Goal: Task Accomplishment & Management: Use online tool/utility

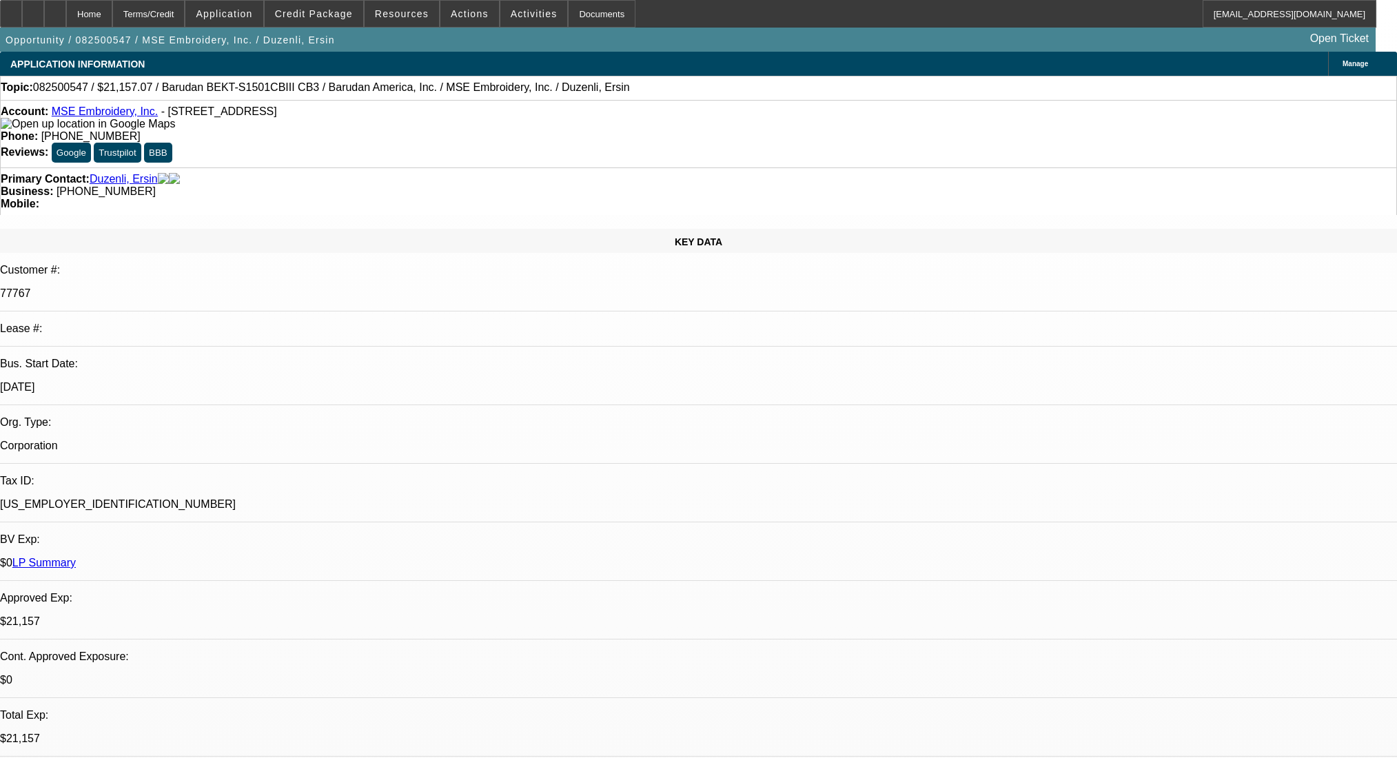
select select "0"
select select "2"
select select "0"
select select "6"
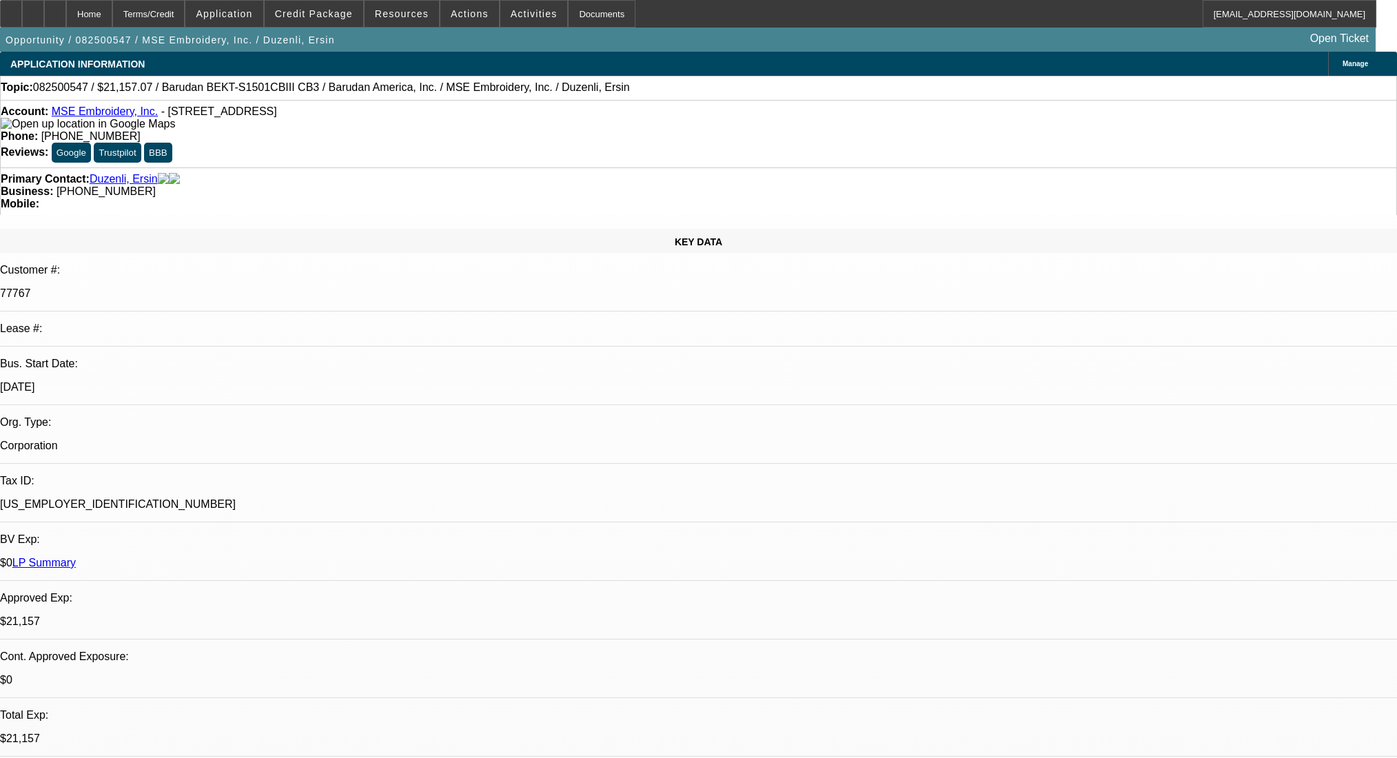
select select "0"
select select "2"
select select "0"
select select "6"
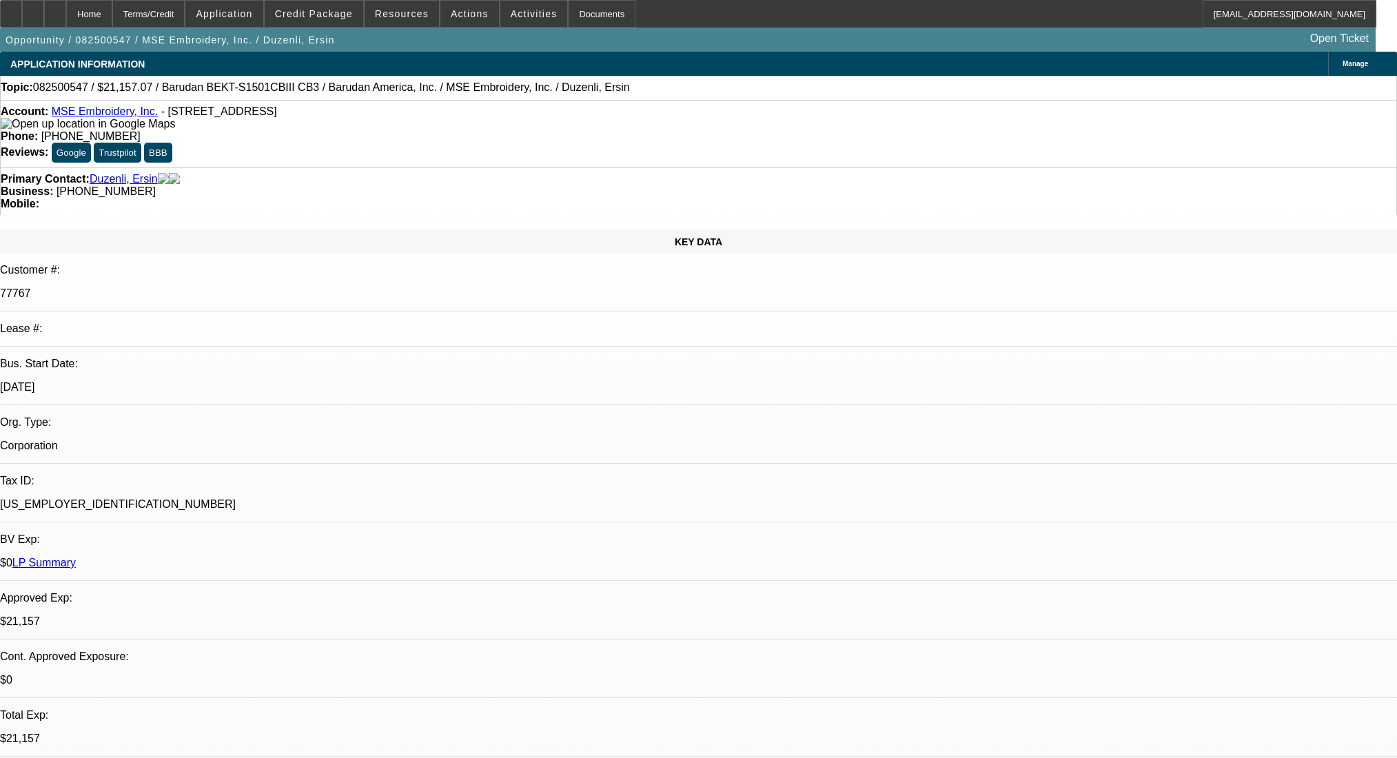
select select "0"
select select "2"
select select "0"
select select "6"
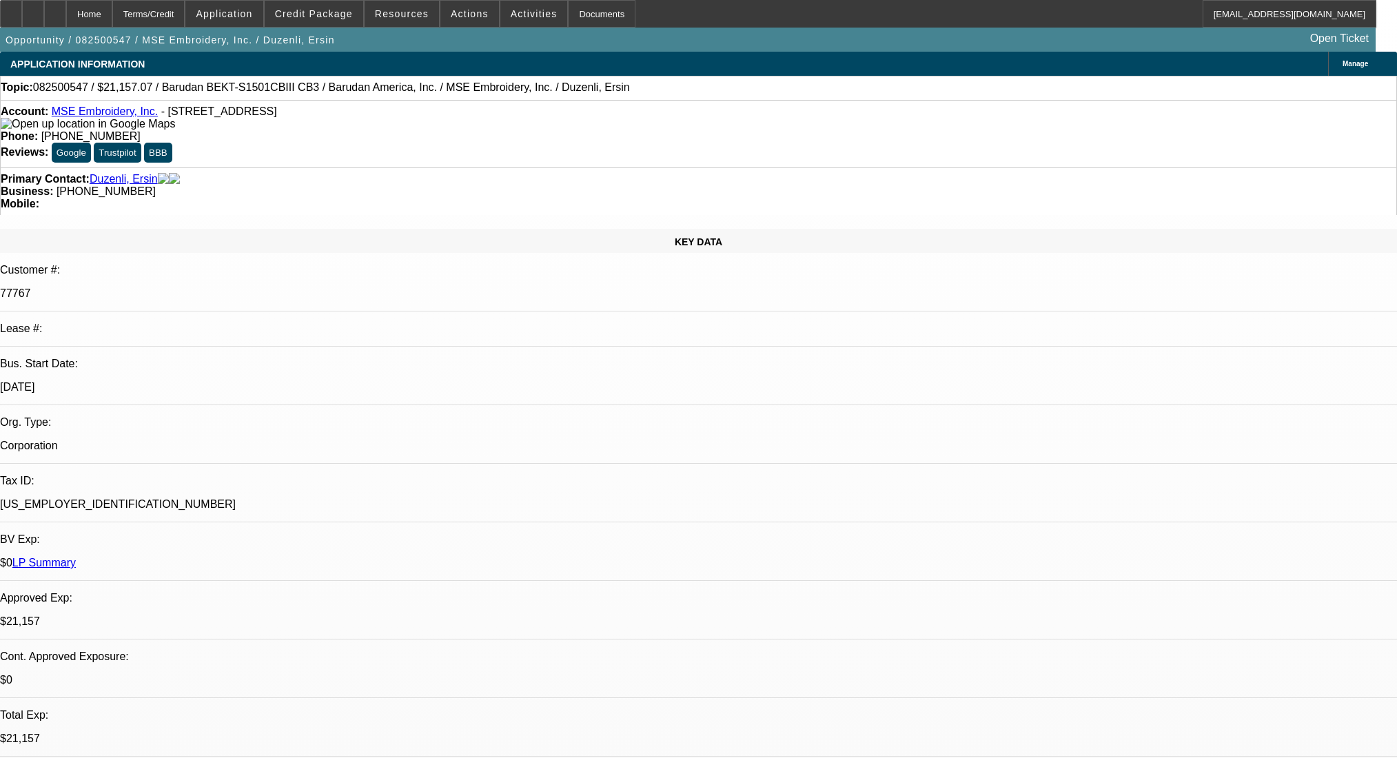
select select "0"
select select "2"
select select "0.1"
select select "4"
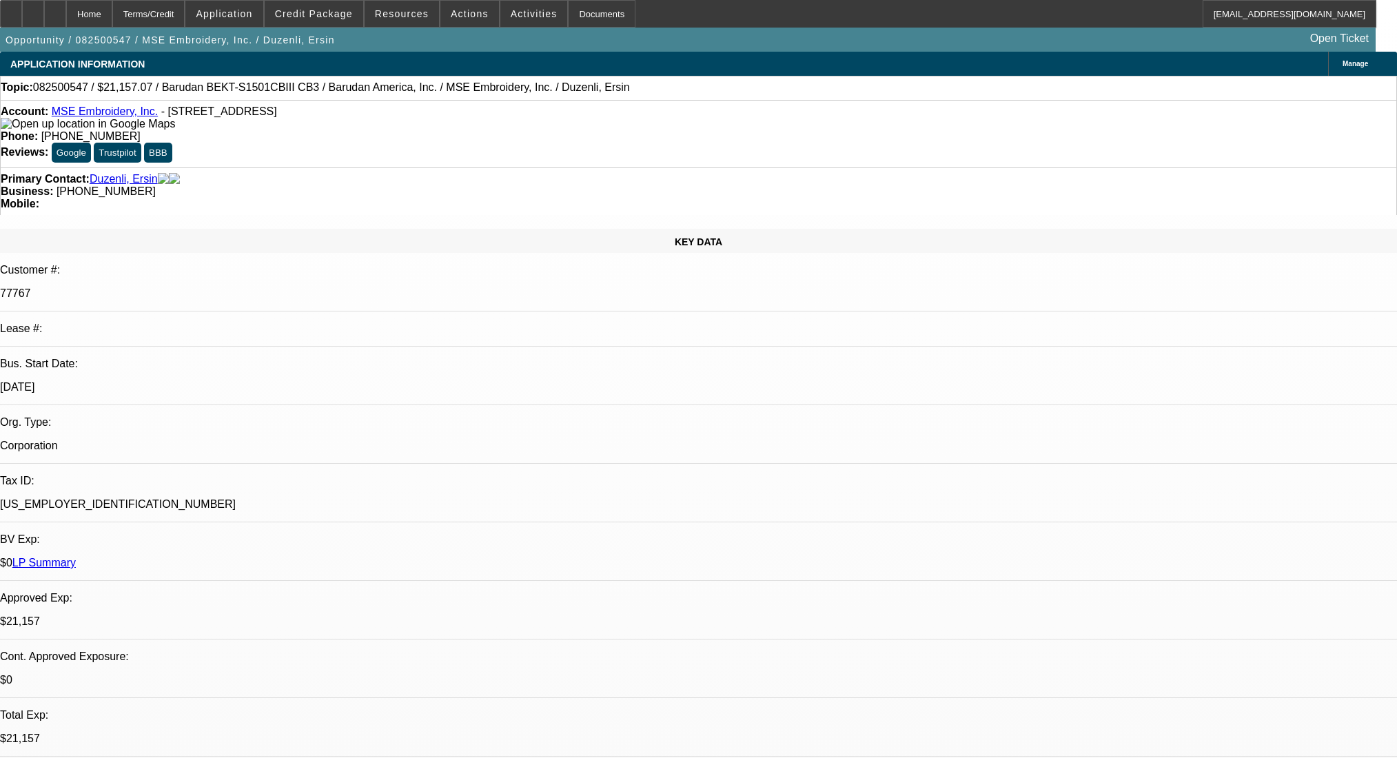
scroll to position [2034, 0]
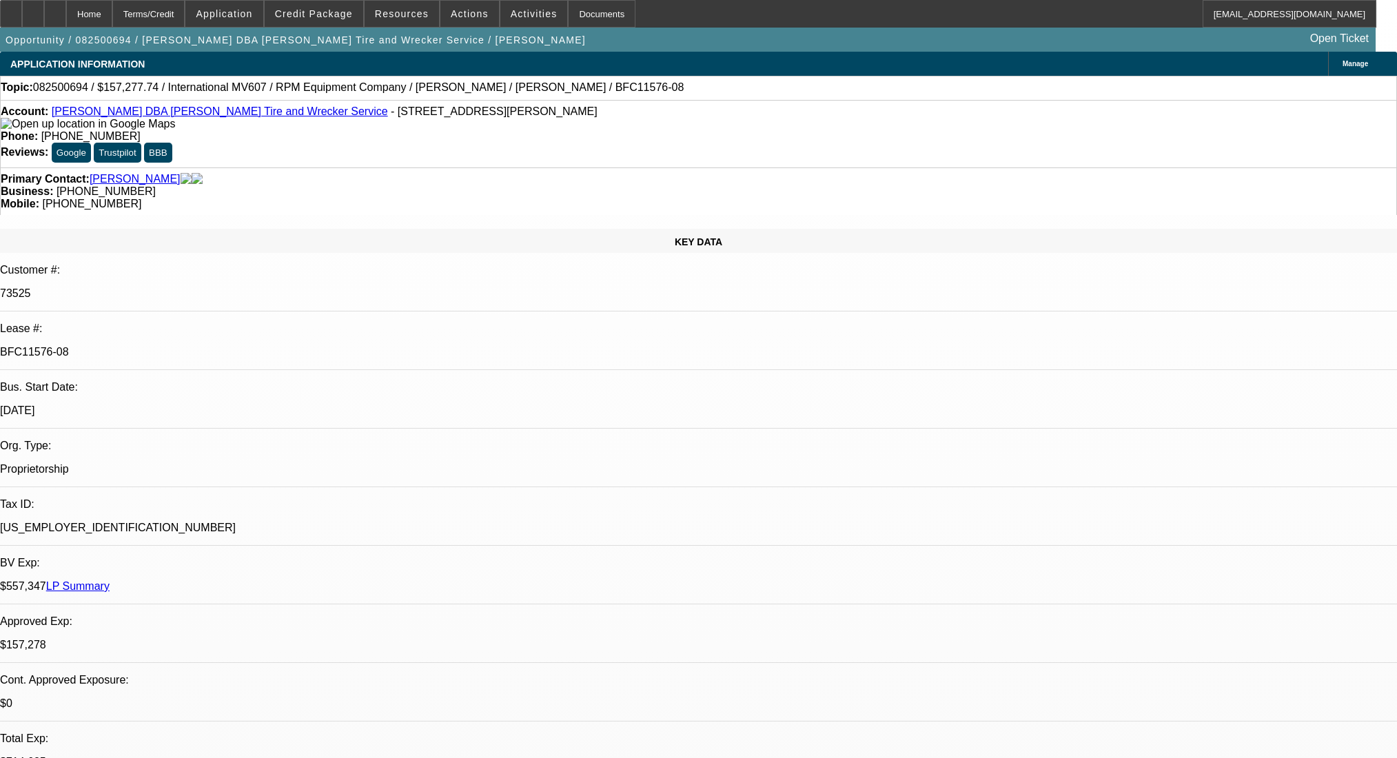
select select "0"
select select "2"
select select "0"
select select "6"
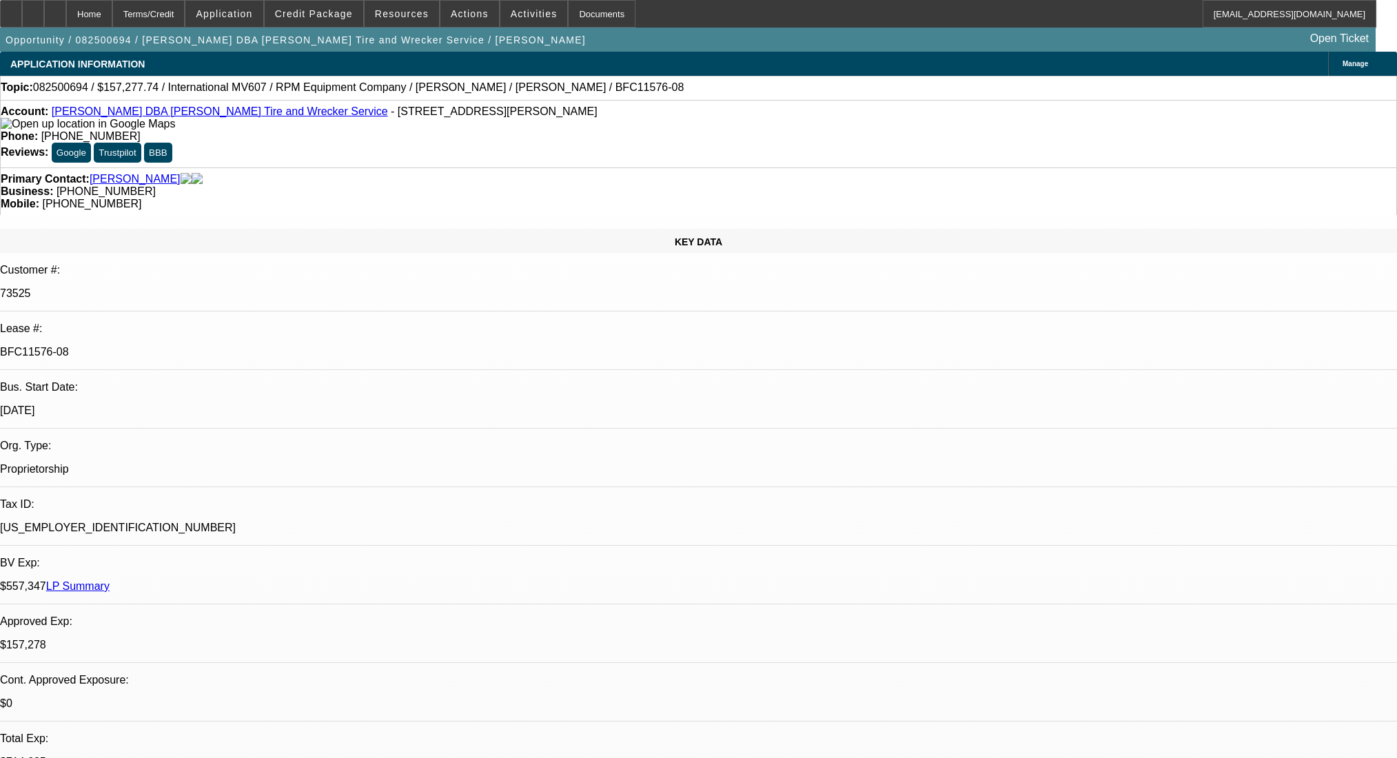
select select "0"
select select "2"
select select "0"
select select "6"
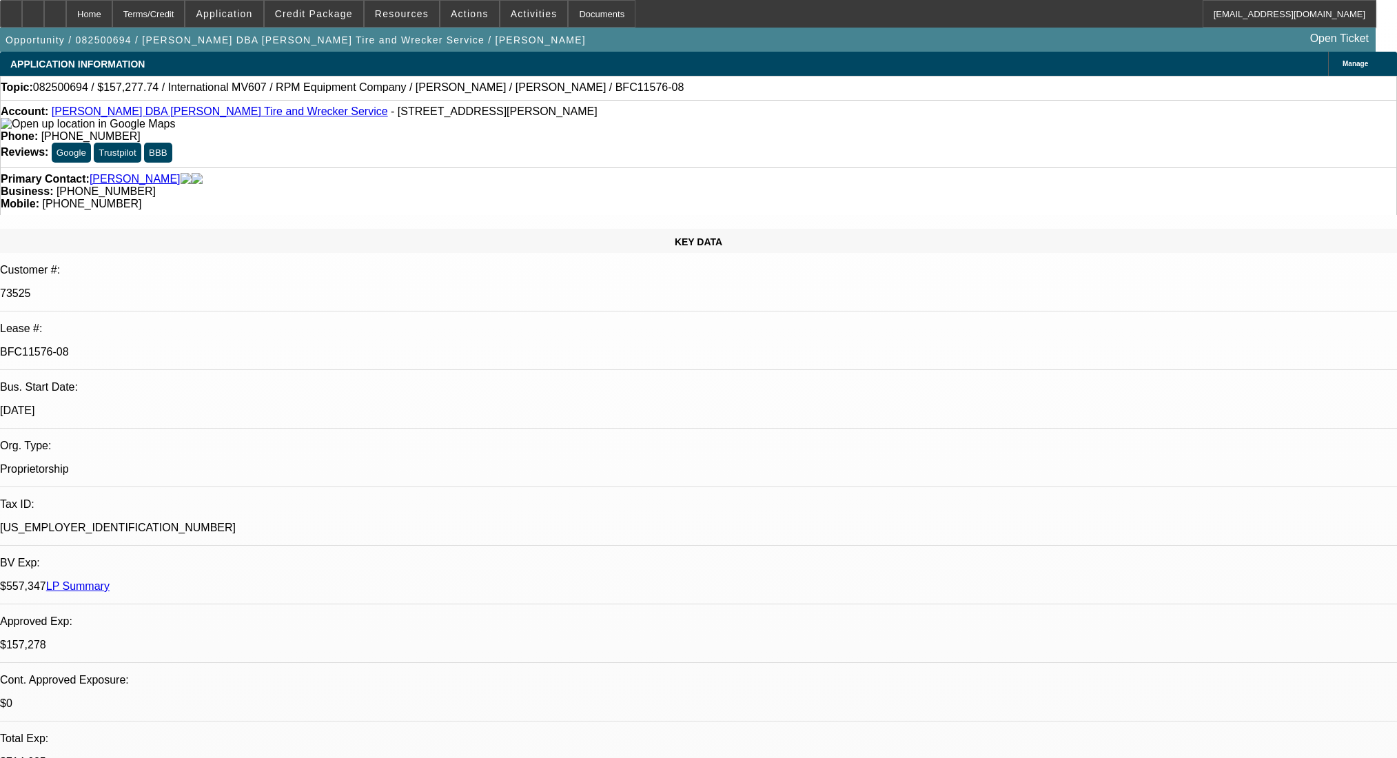
select select "0"
select select "2"
select select "0"
select select "6"
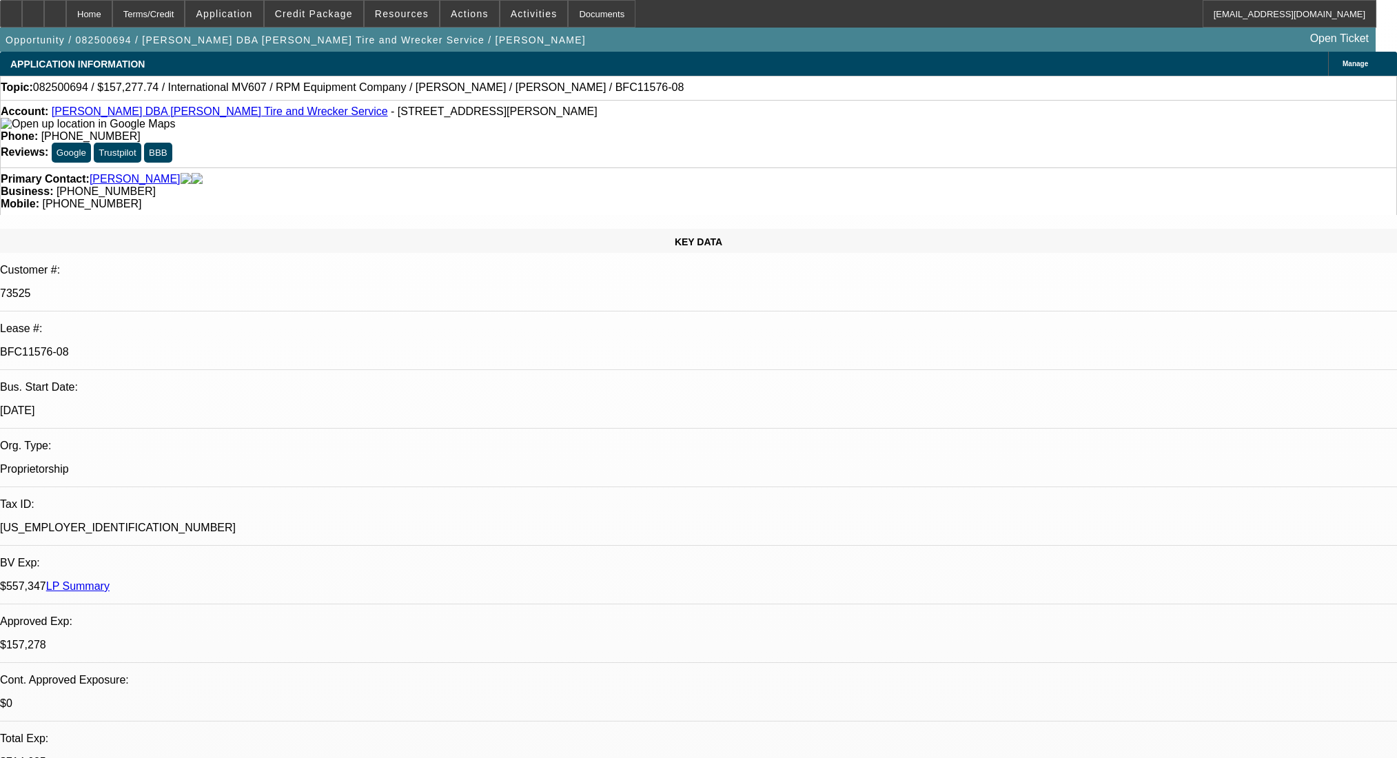
select select "0"
select select "2"
select select "0.1"
select select "4"
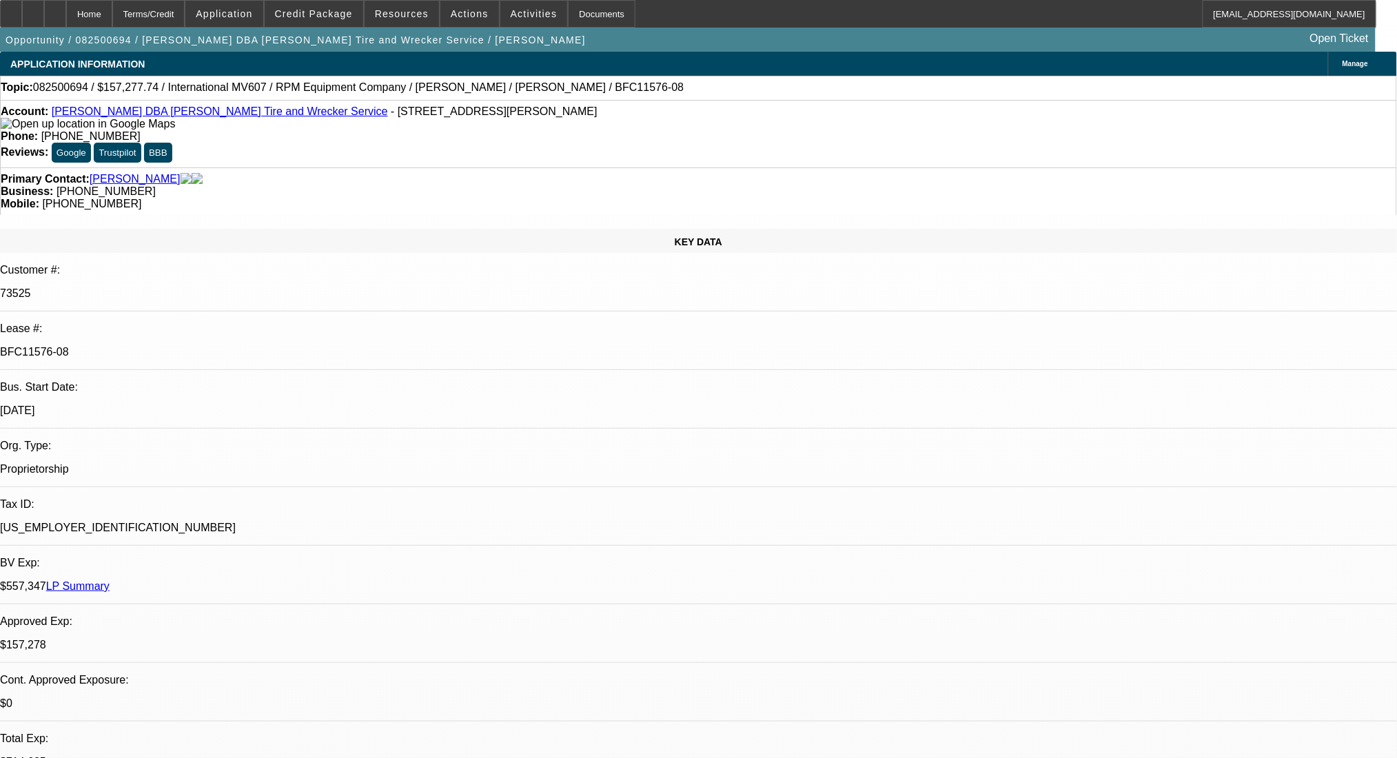
select select "0"
select select "2"
select select "0"
select select "6"
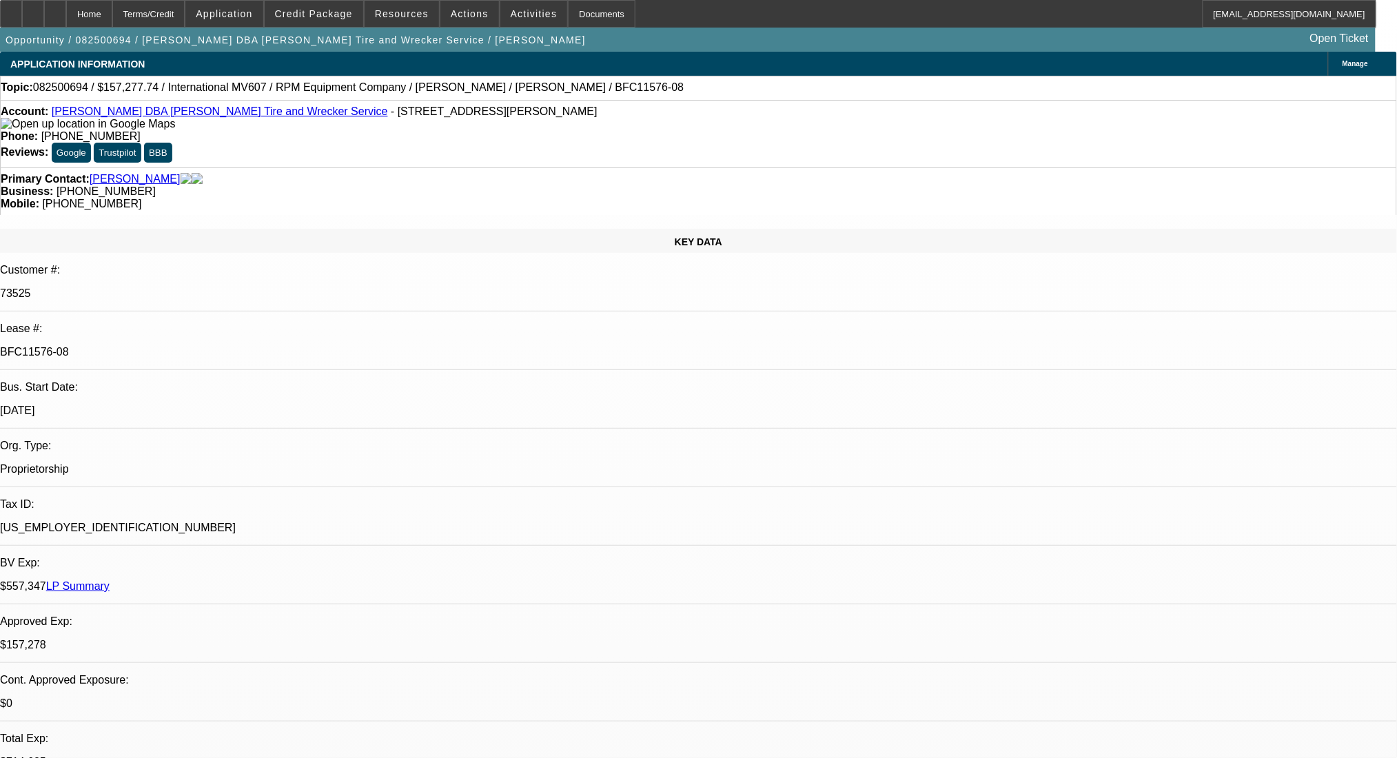
select select "0"
select select "2"
select select "0"
select select "6"
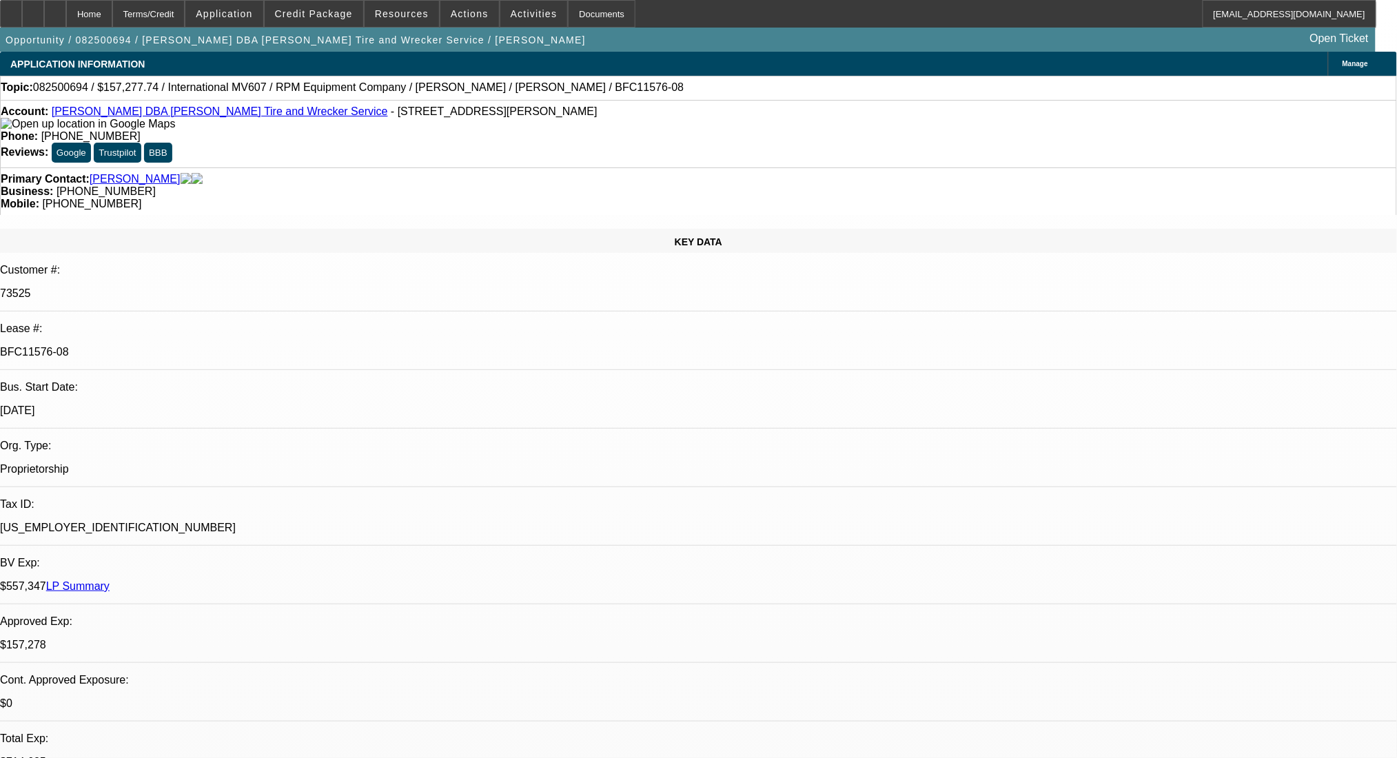
select select "0"
select select "2"
select select "0"
select select "6"
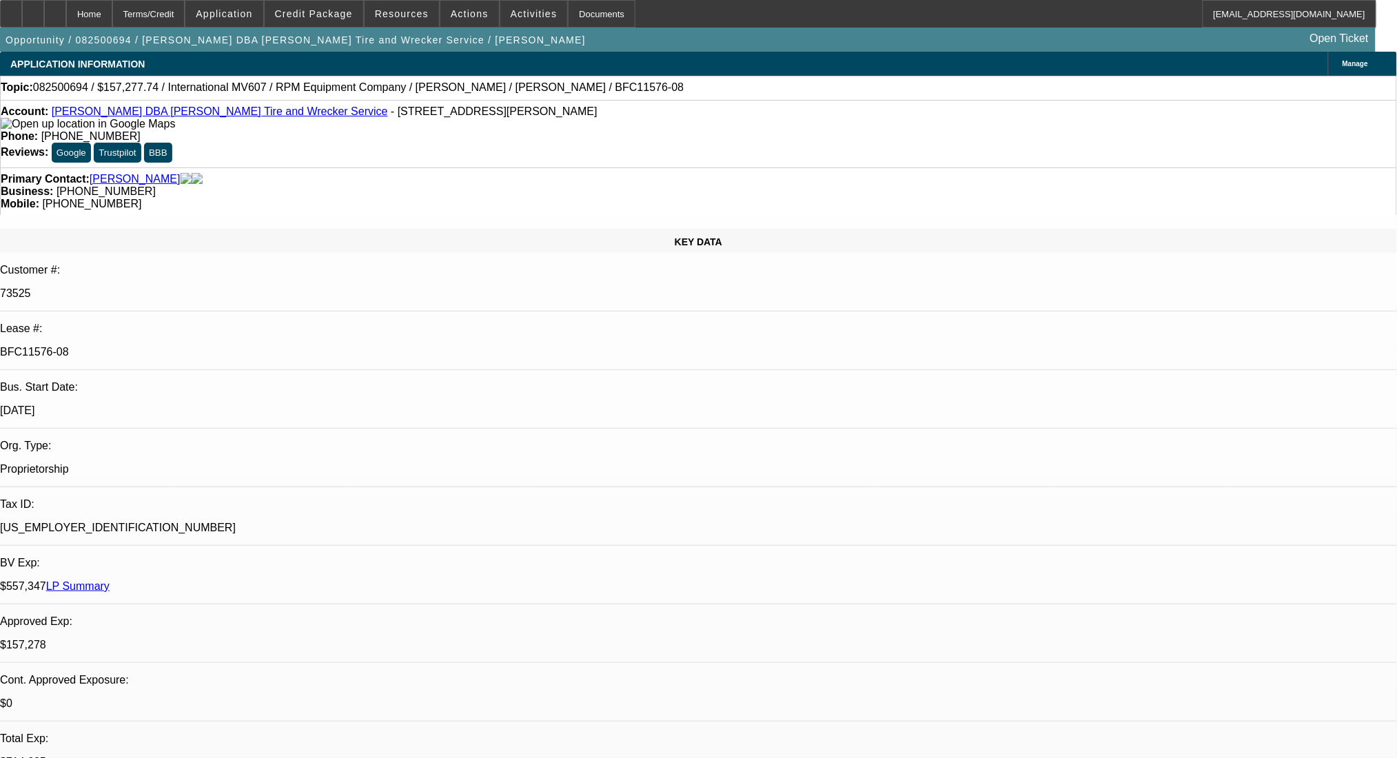
select select "0"
select select "2"
select select "0.1"
select select "4"
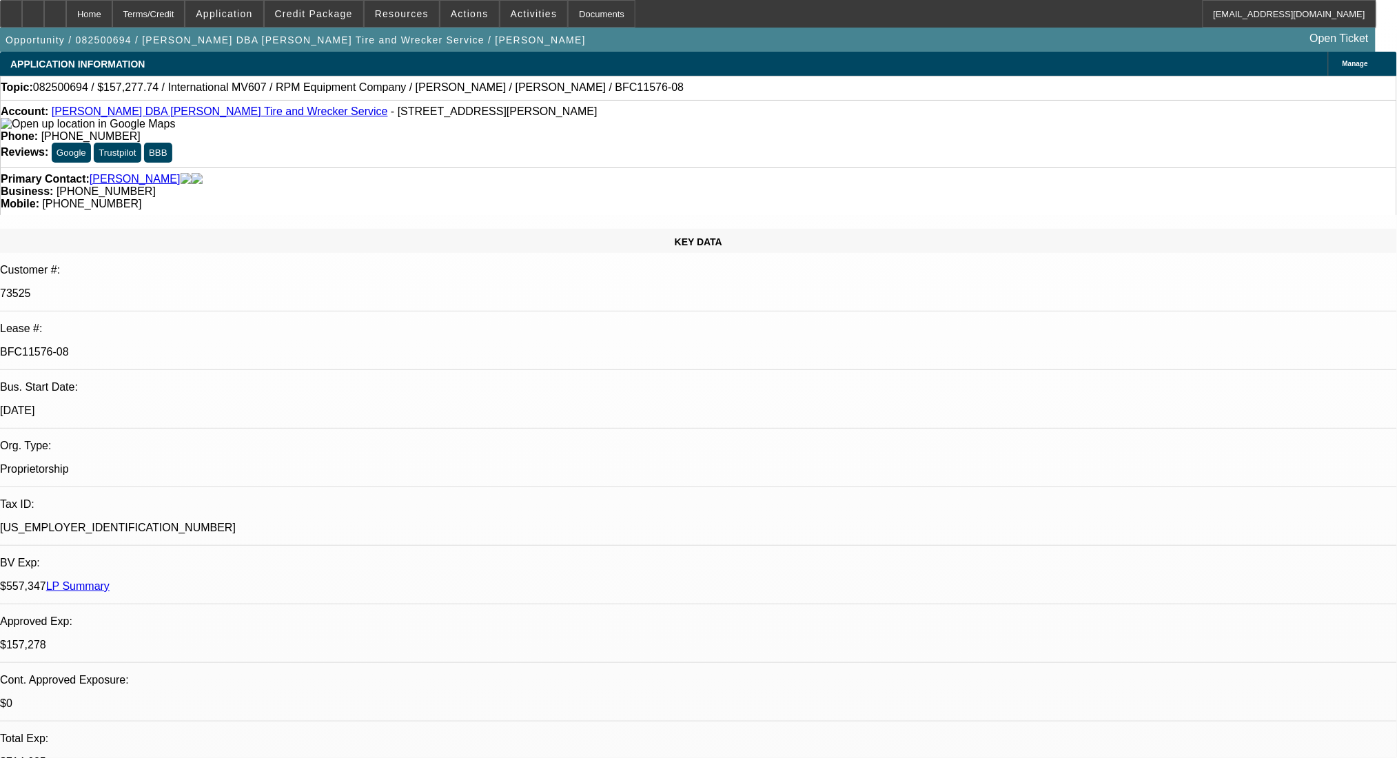
click at [11, 9] on icon at bounding box center [11, 9] width 0 height 0
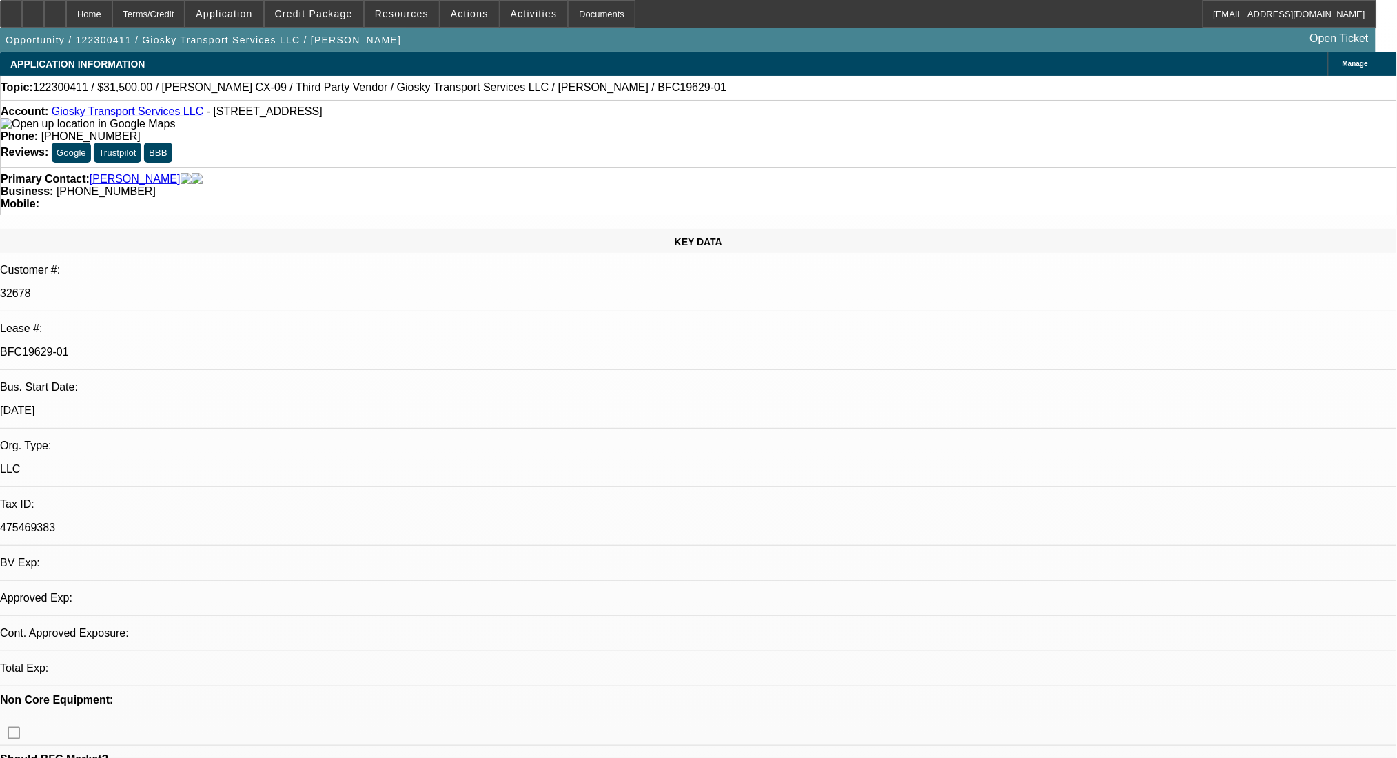
select select "0"
select select "6"
click at [22, 14] on div at bounding box center [11, 14] width 22 height 28
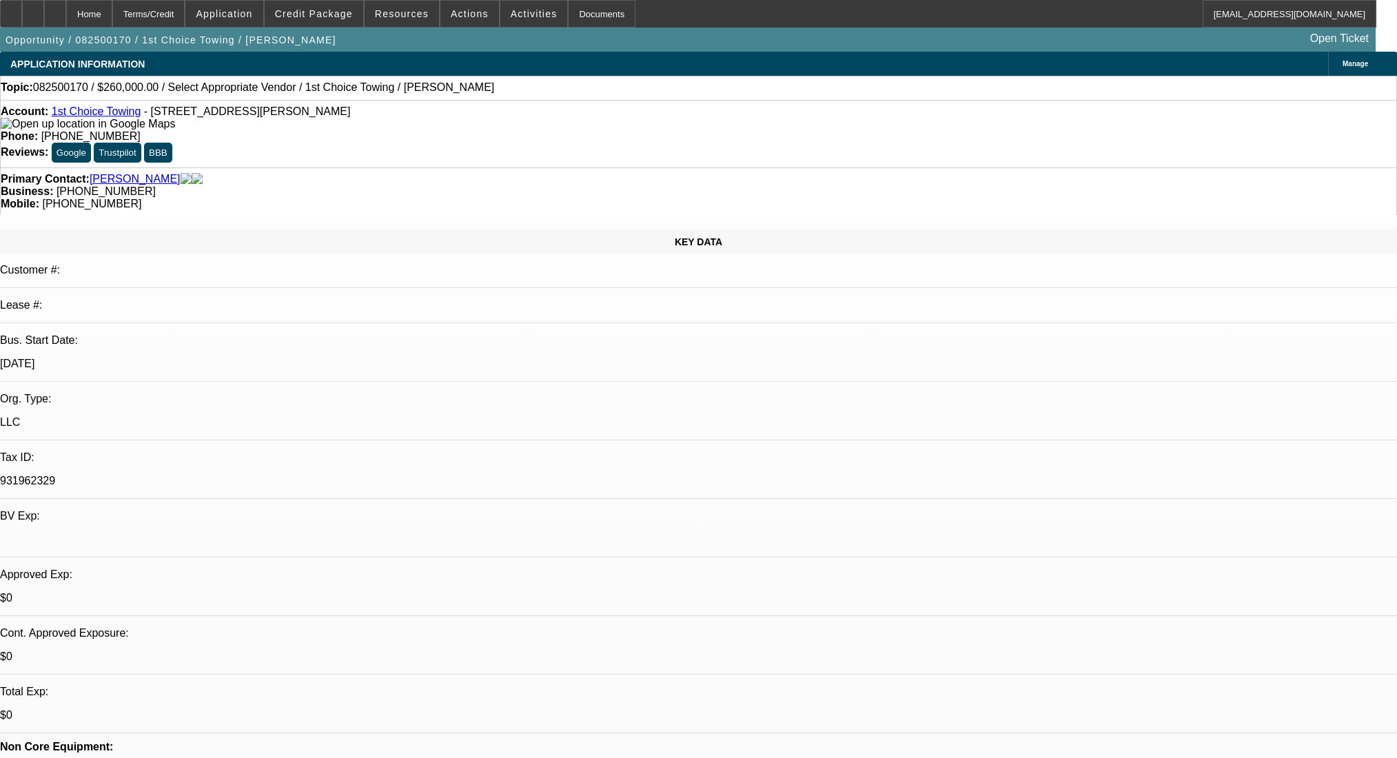
select select "0"
select select "2"
select select "0.1"
select select "4"
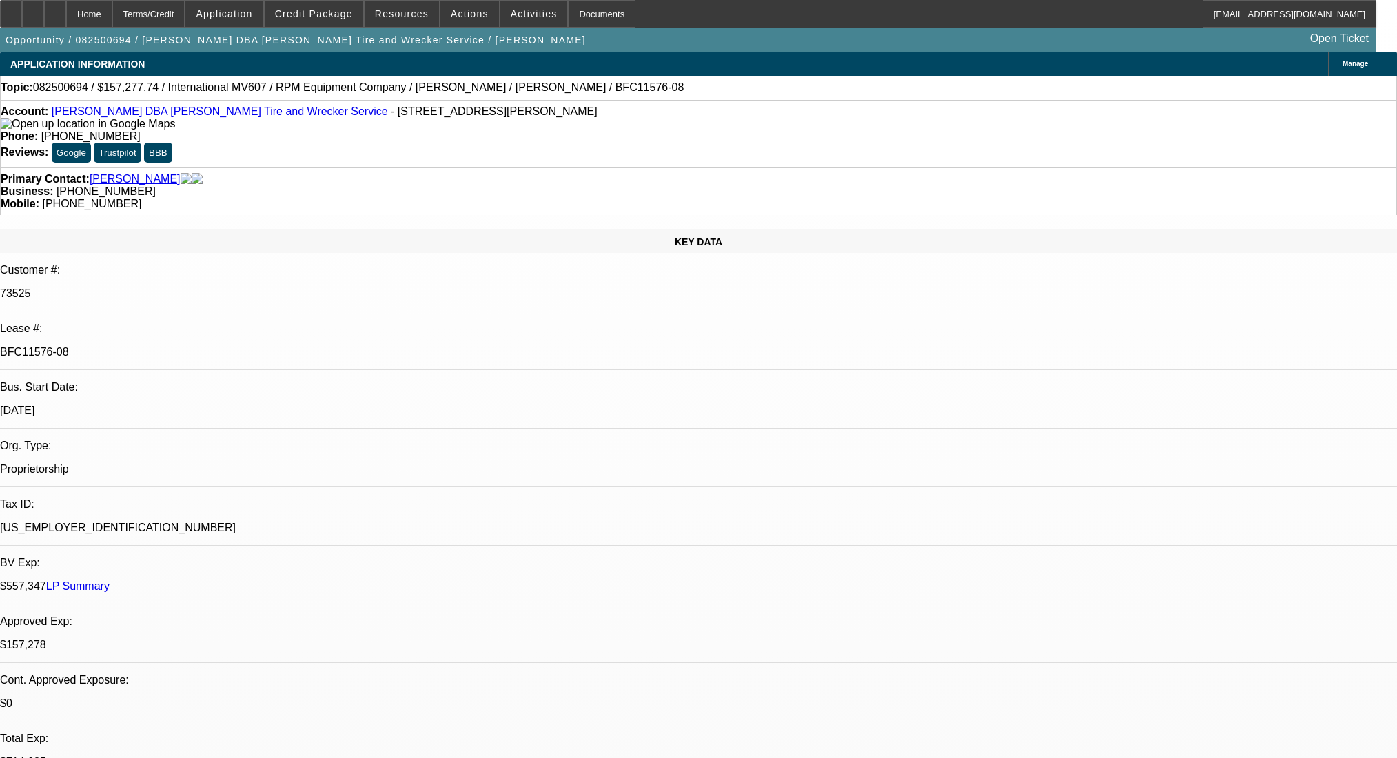
select select "0"
select select "2"
select select "0"
select select "6"
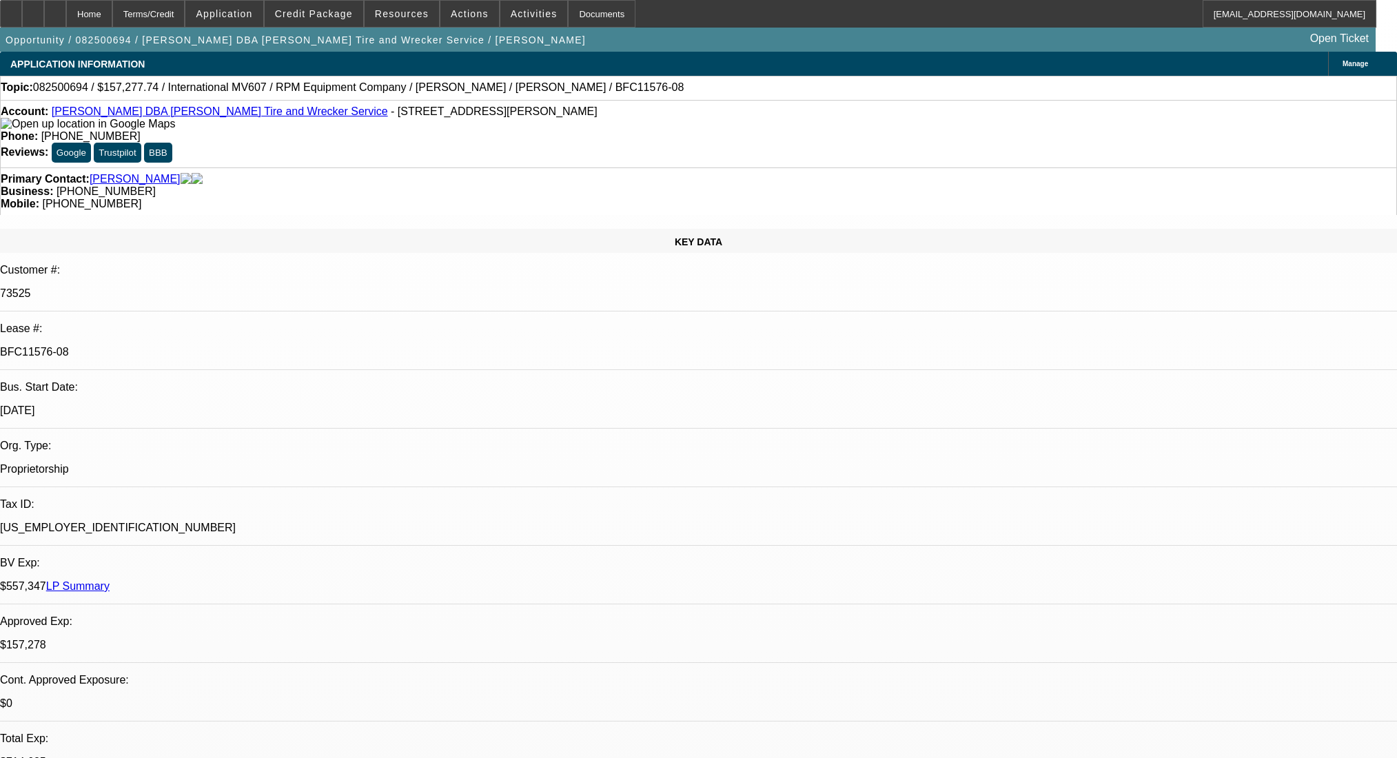
select select "0"
select select "2"
select select "0"
select select "6"
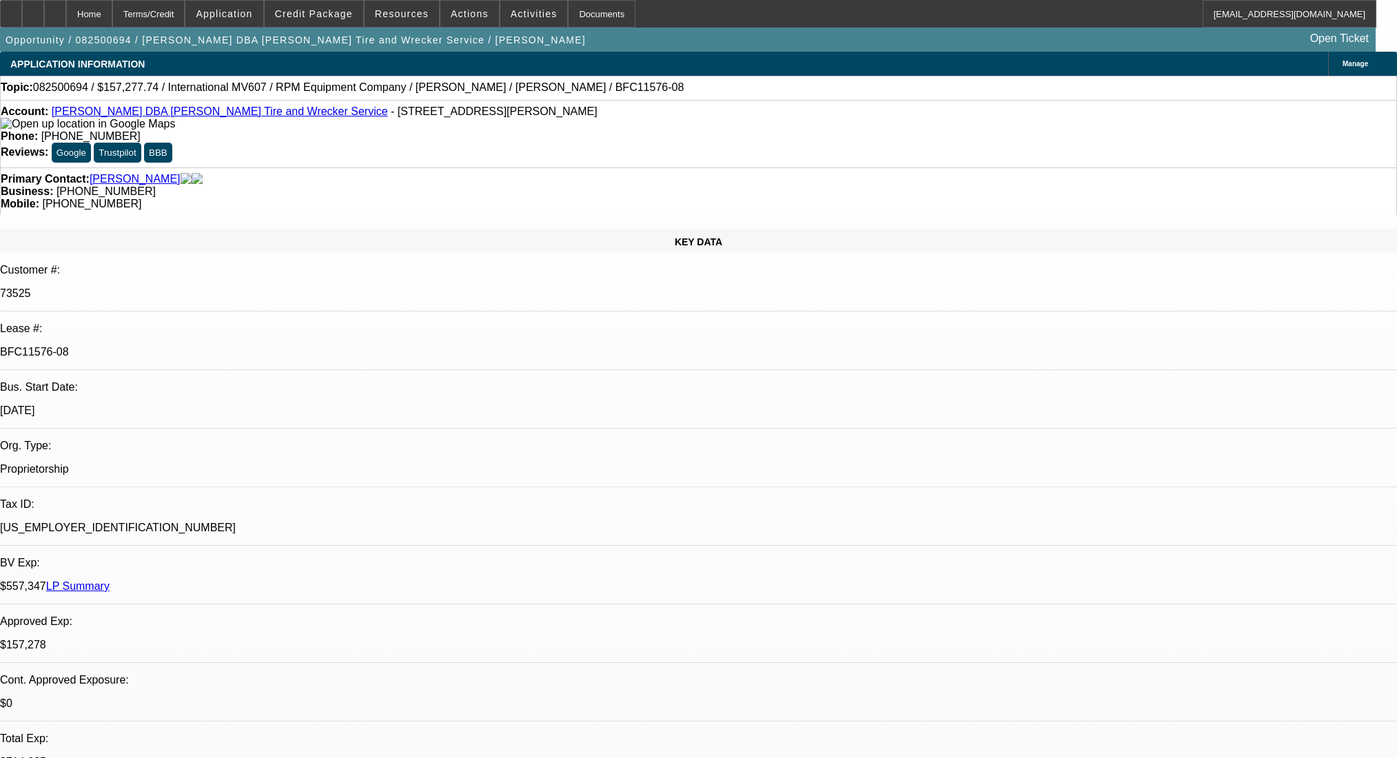
select select "0"
select select "2"
select select "0"
select select "6"
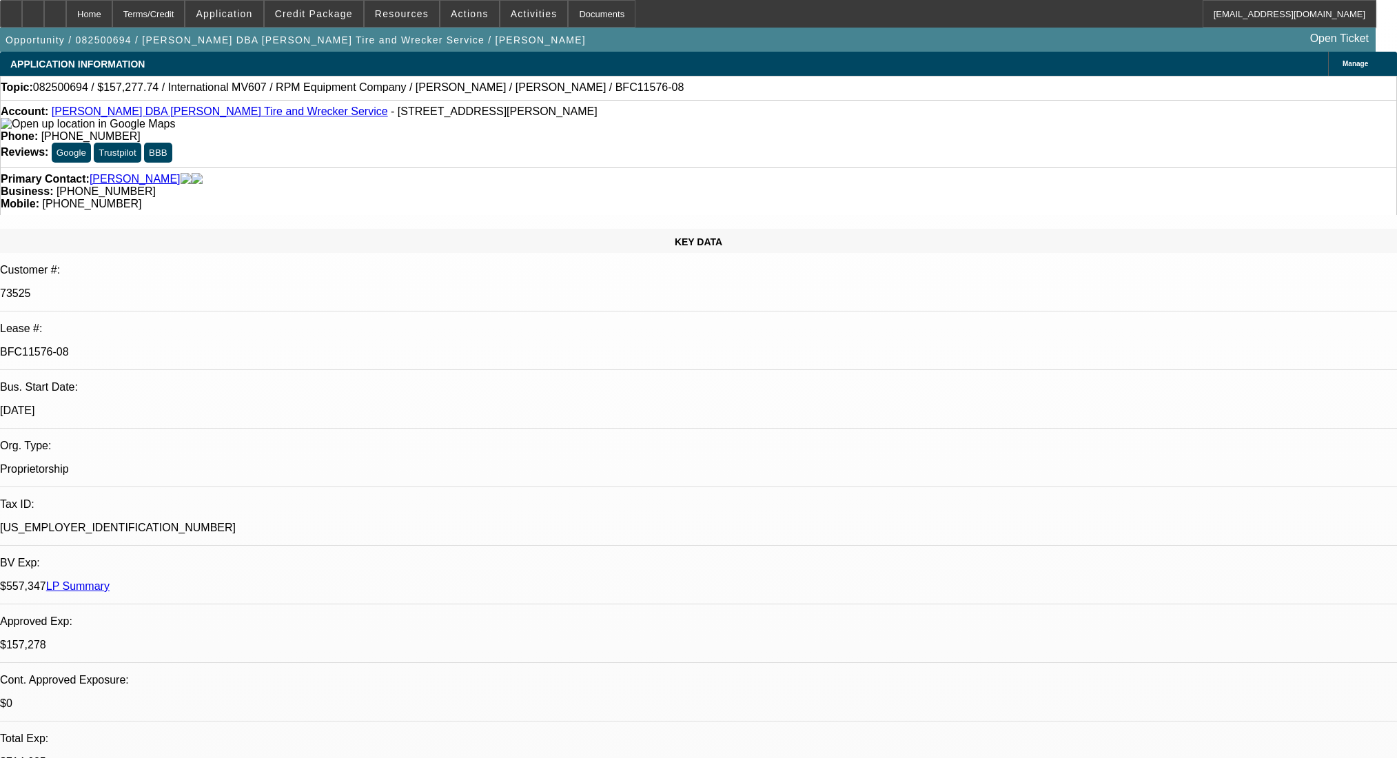
select select "0"
select select "2"
select select "0.1"
select select "4"
